Goal: Browse casually

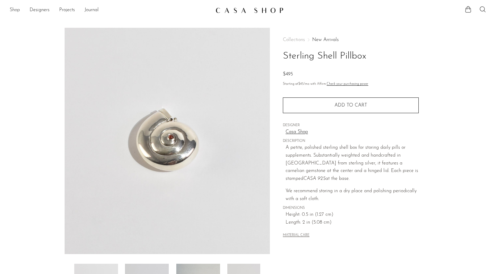
click at [15, 11] on link "Shop" at bounding box center [15, 10] width 10 height 8
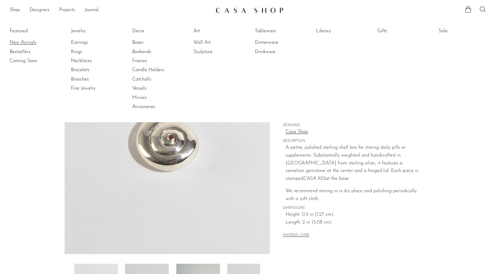
click at [25, 45] on link "New Arrivals" at bounding box center [32, 42] width 45 height 7
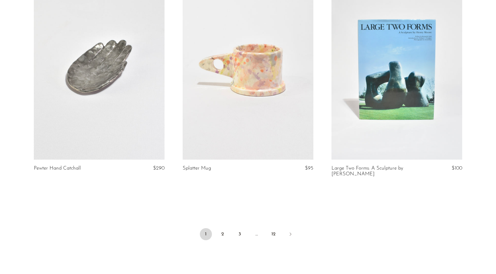
scroll to position [2443, 0]
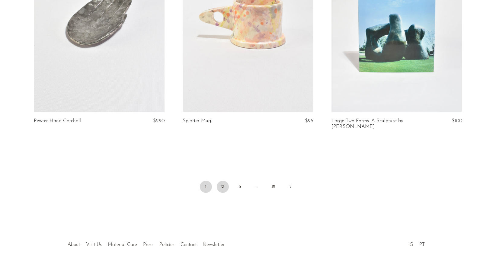
click at [225, 181] on link "2" at bounding box center [223, 187] width 12 height 12
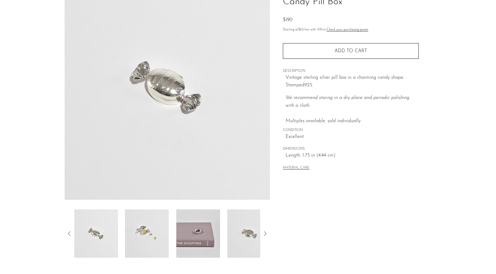
scroll to position [56, 0]
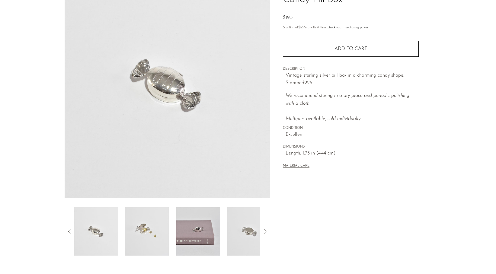
click at [146, 236] on img at bounding box center [147, 231] width 44 height 48
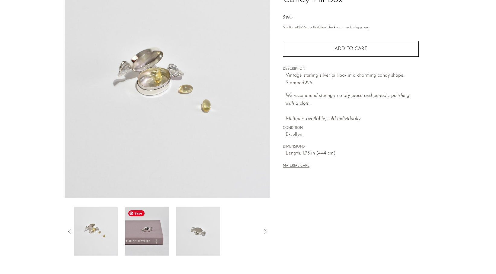
click at [159, 235] on img at bounding box center [147, 231] width 44 height 48
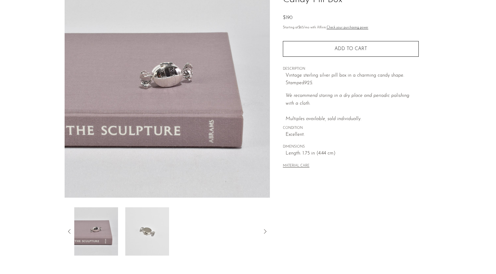
click at [172, 234] on div at bounding box center [167, 231] width 186 height 48
click at [146, 231] on img at bounding box center [147, 231] width 44 height 48
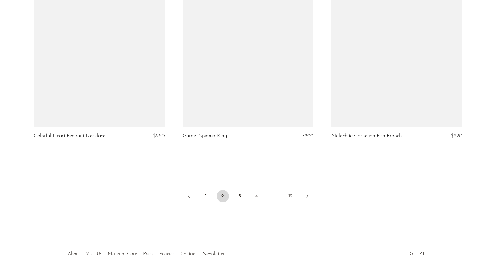
scroll to position [2418, 0]
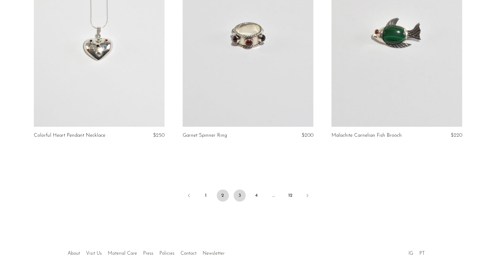
click at [237, 200] on link "3" at bounding box center [240, 196] width 12 height 12
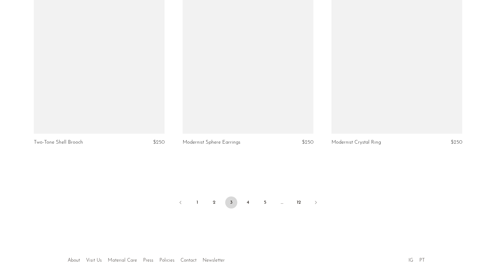
scroll to position [2418, 0]
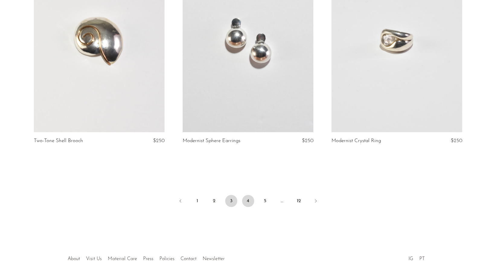
click at [249, 199] on link "4" at bounding box center [248, 201] width 12 height 12
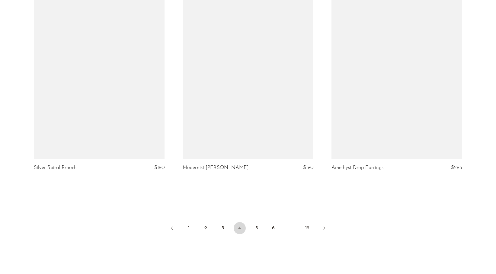
scroll to position [2397, 0]
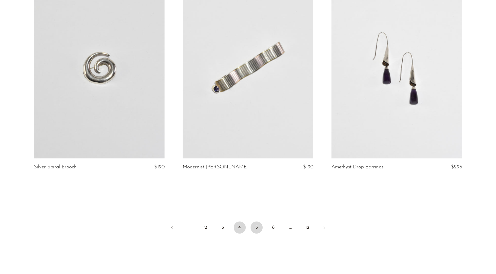
click at [255, 222] on link "5" at bounding box center [257, 228] width 12 height 12
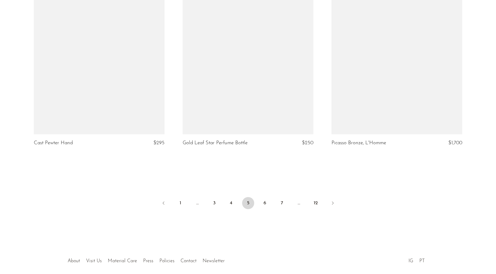
scroll to position [2443, 0]
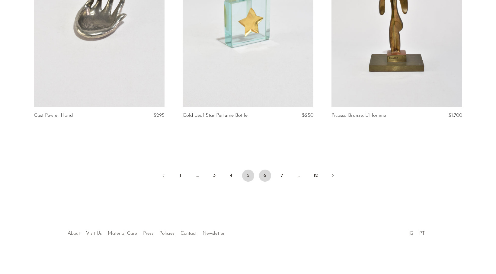
click at [264, 176] on link "6" at bounding box center [265, 176] width 12 height 12
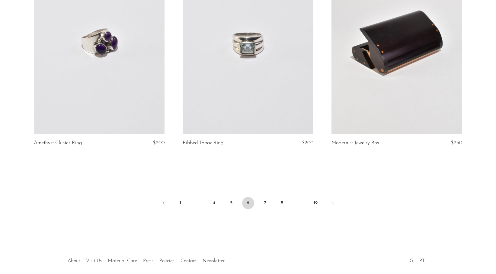
scroll to position [2438, 0]
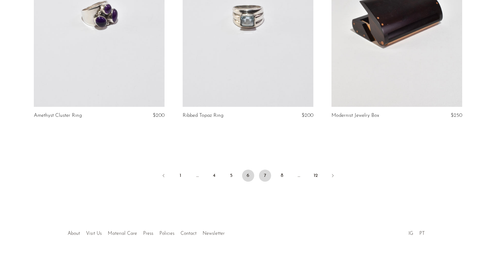
click at [263, 175] on link "7" at bounding box center [265, 176] width 12 height 12
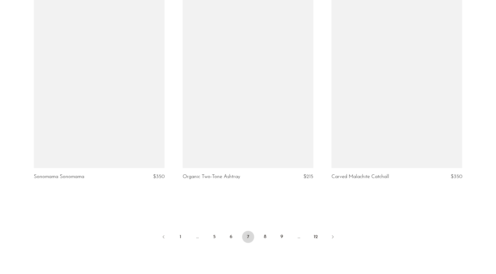
scroll to position [2438, 0]
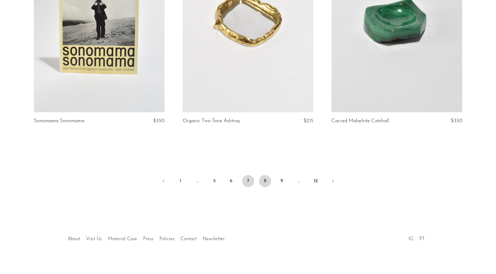
click at [264, 179] on link "8" at bounding box center [265, 181] width 12 height 12
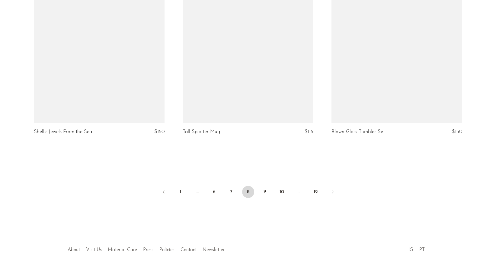
scroll to position [2438, 0]
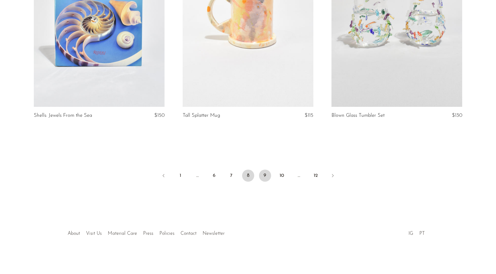
click at [266, 172] on link "9" at bounding box center [265, 176] width 12 height 12
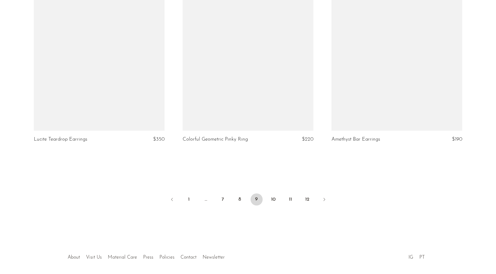
scroll to position [2419, 0]
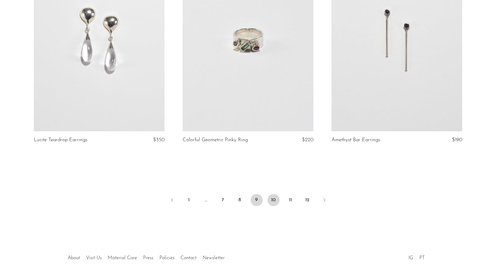
click at [273, 200] on link "10" at bounding box center [273, 200] width 12 height 12
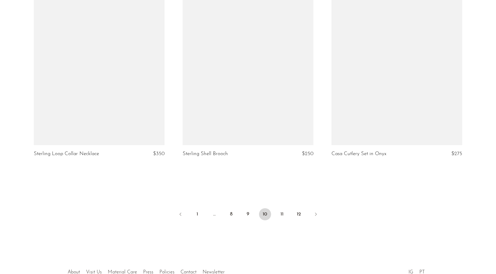
scroll to position [2410, 0]
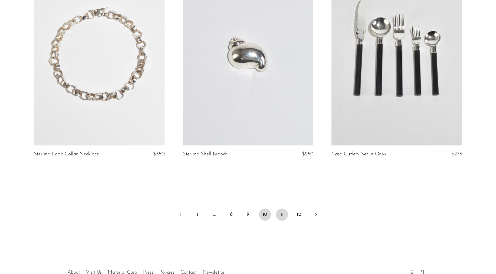
click at [281, 210] on link "11" at bounding box center [282, 215] width 12 height 12
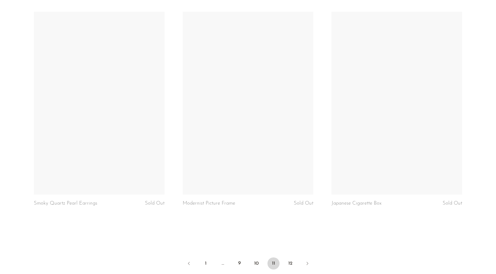
scroll to position [2438, 0]
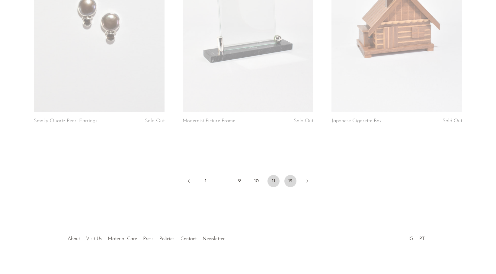
click at [290, 178] on link "12" at bounding box center [290, 181] width 12 height 12
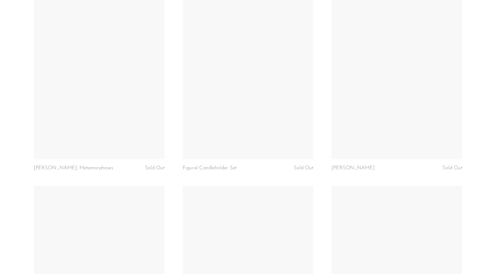
scroll to position [1417, 0]
